Goal: Task Accomplishment & Management: Manage account settings

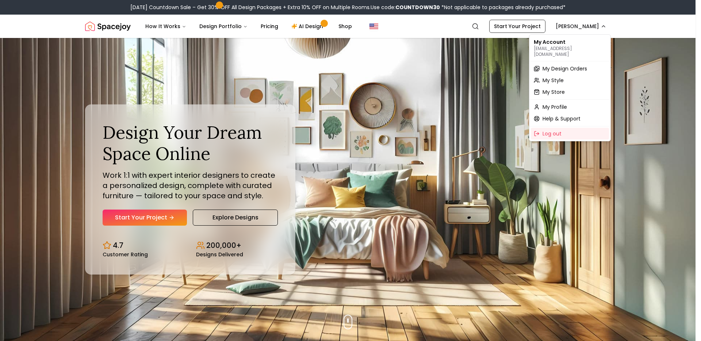
click at [573, 54] on div "My Account [EMAIL_ADDRESS][DOMAIN_NAME] My Design Orders My Style My Store My P…" at bounding box center [570, 87] width 82 height 107
click at [572, 49] on p "[EMAIL_ADDRESS][DOMAIN_NAME]" at bounding box center [570, 52] width 72 height 12
click at [555, 65] on span "My Design Orders" at bounding box center [565, 68] width 45 height 7
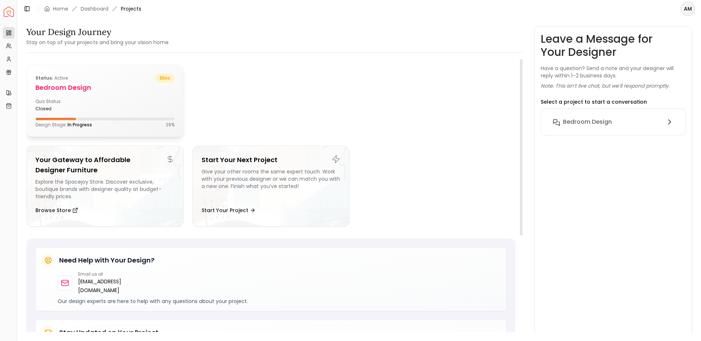
click at [80, 93] on div "Status: active bliss Bedroom design Quiz Status: closed Design Stage: In Progre…" at bounding box center [105, 101] width 157 height 72
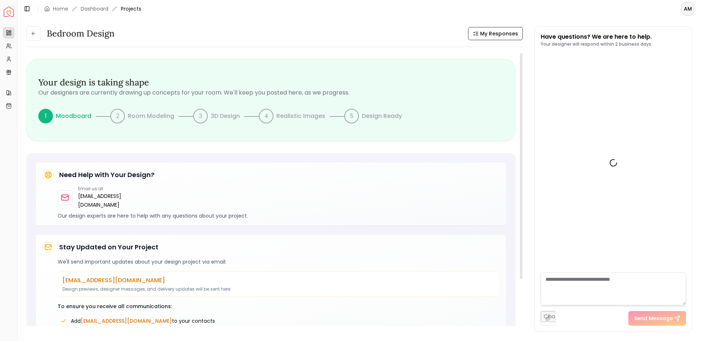
scroll to position [124, 0]
